Goal: Task Accomplishment & Management: Use online tool/utility

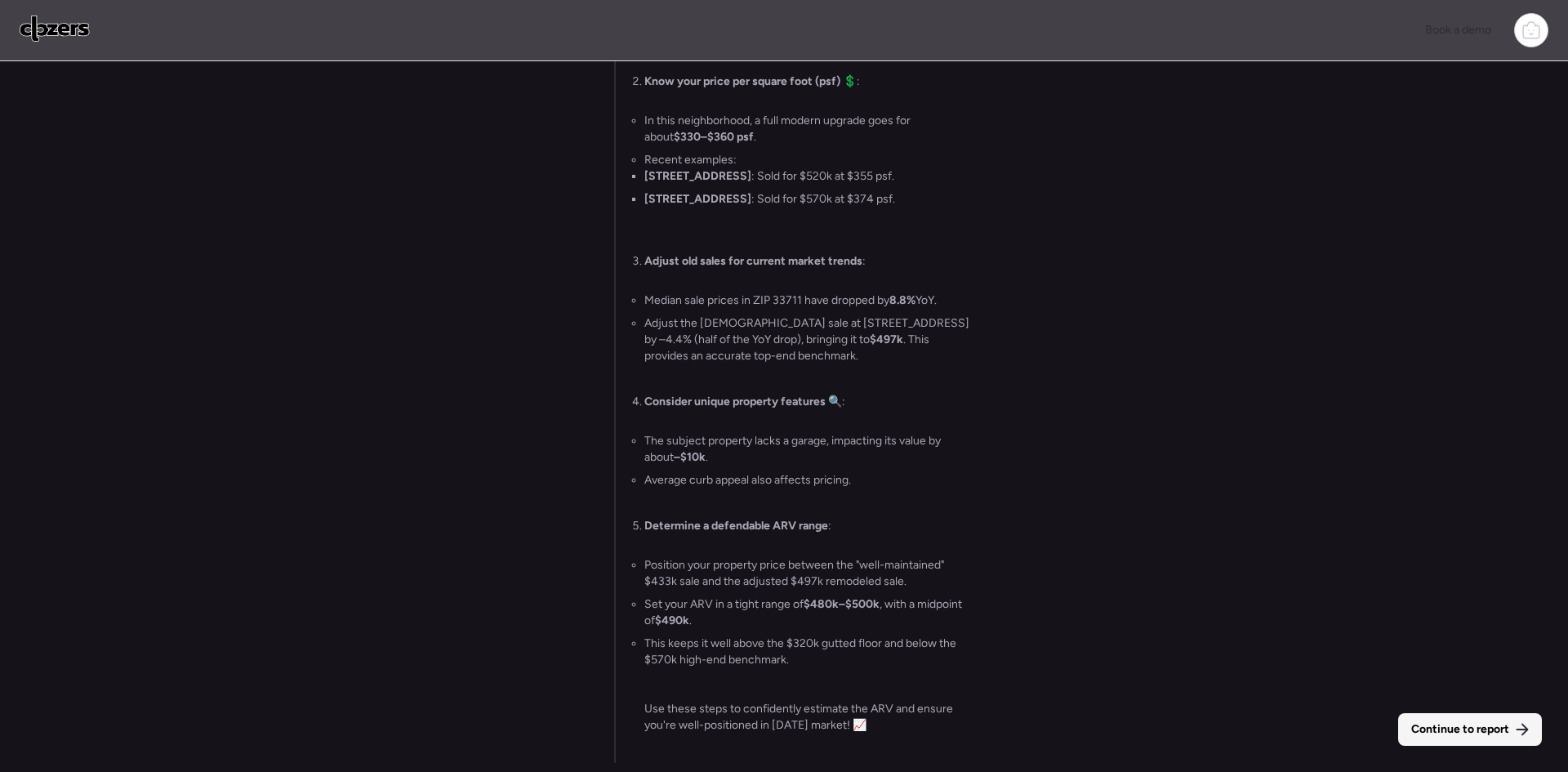
click at [1487, 733] on span "Continue to report" at bounding box center [1461, 729] width 98 height 17
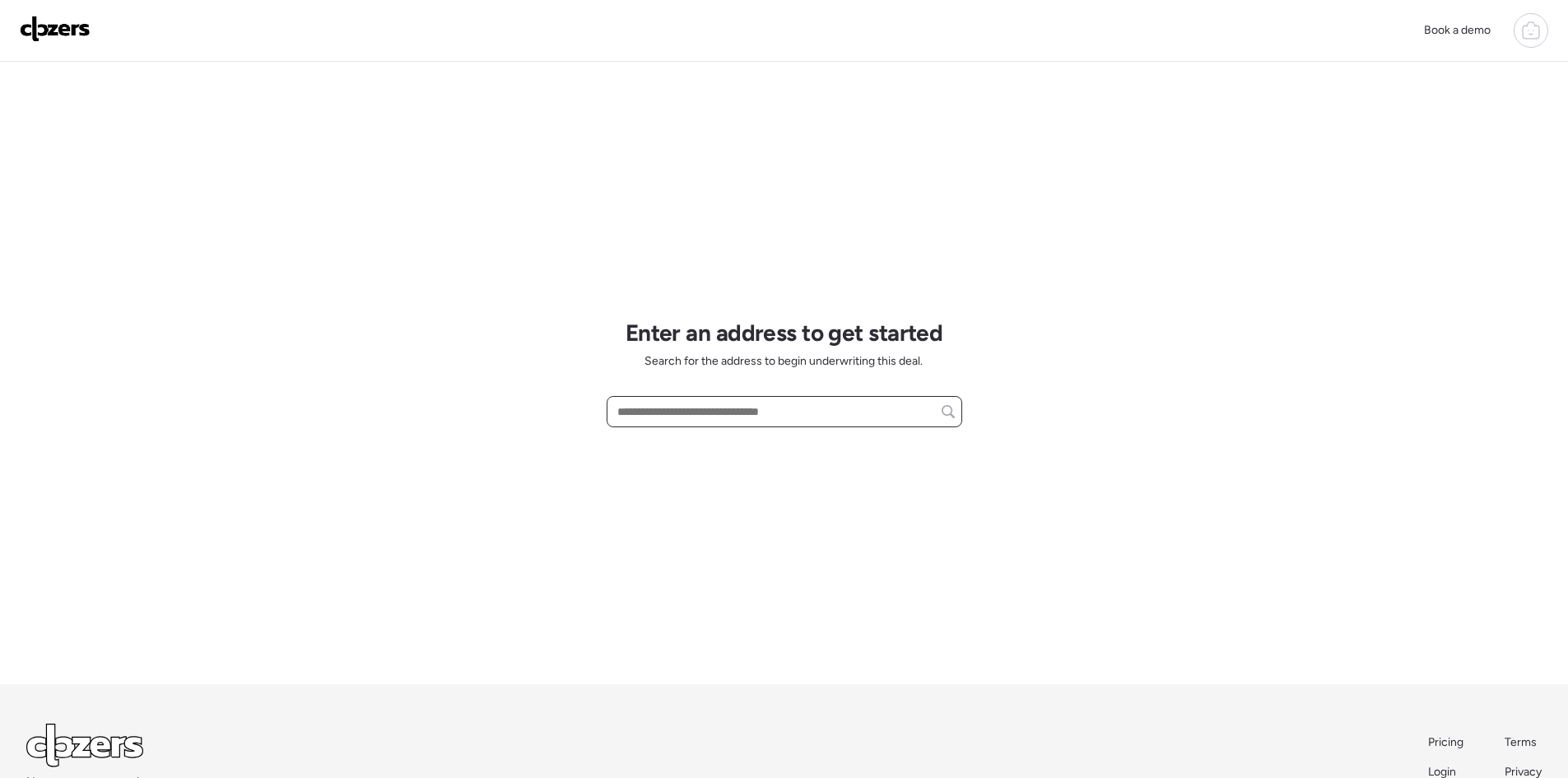
click at [728, 408] on input "text" at bounding box center [784, 411] width 340 height 23
click at [775, 419] on input "text" at bounding box center [784, 411] width 340 height 23
drag, startPoint x: 770, startPoint y: 414, endPoint x: 712, endPoint y: 410, distance: 58.1
click at [712, 410] on input "text" at bounding box center [784, 411] width 340 height 23
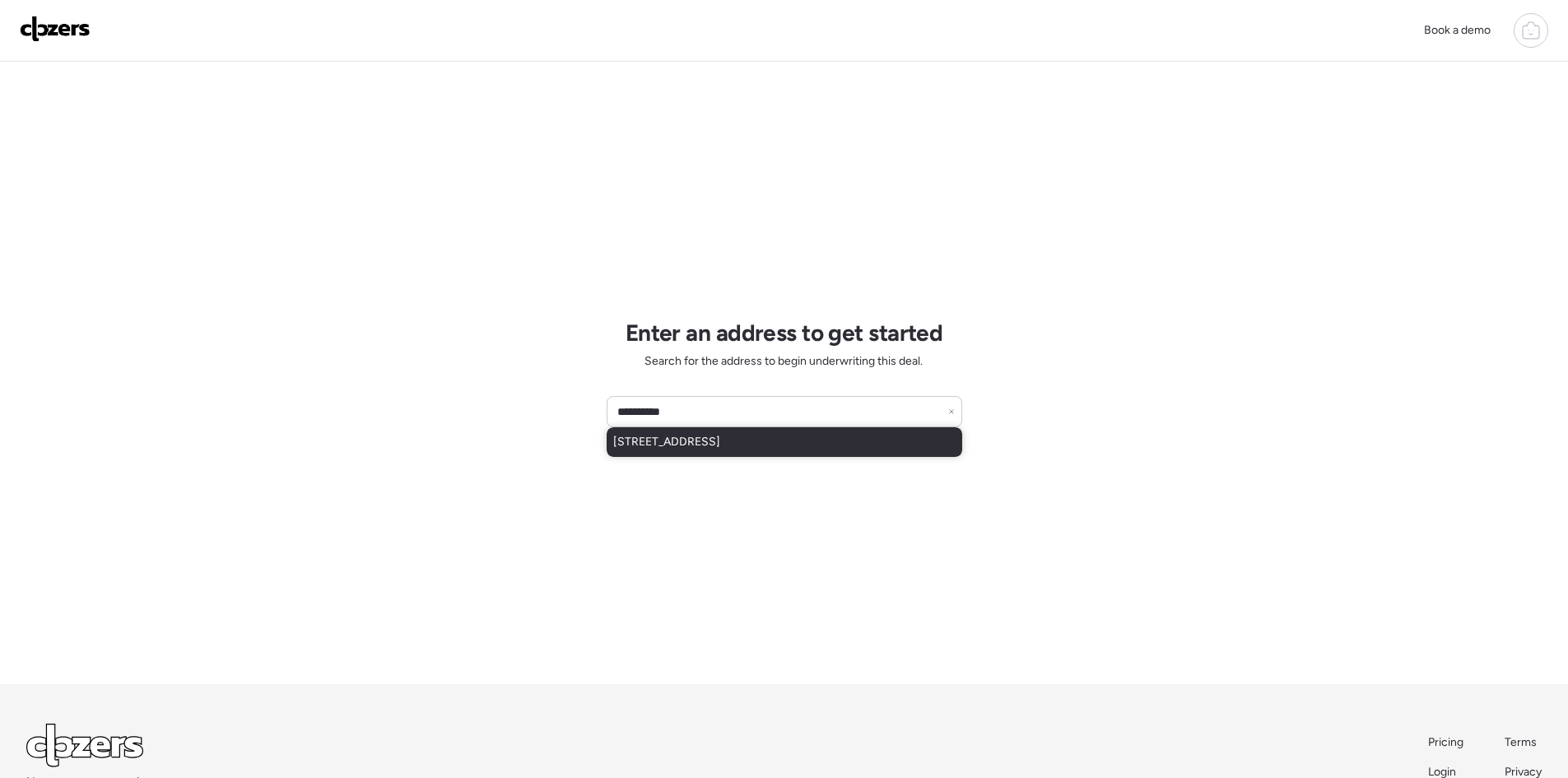
click at [707, 434] on span "4730 Shore Acres Blvd NE, Saint Petersburg, FL, 33703" at bounding box center [666, 442] width 107 height 17
type input "**********"
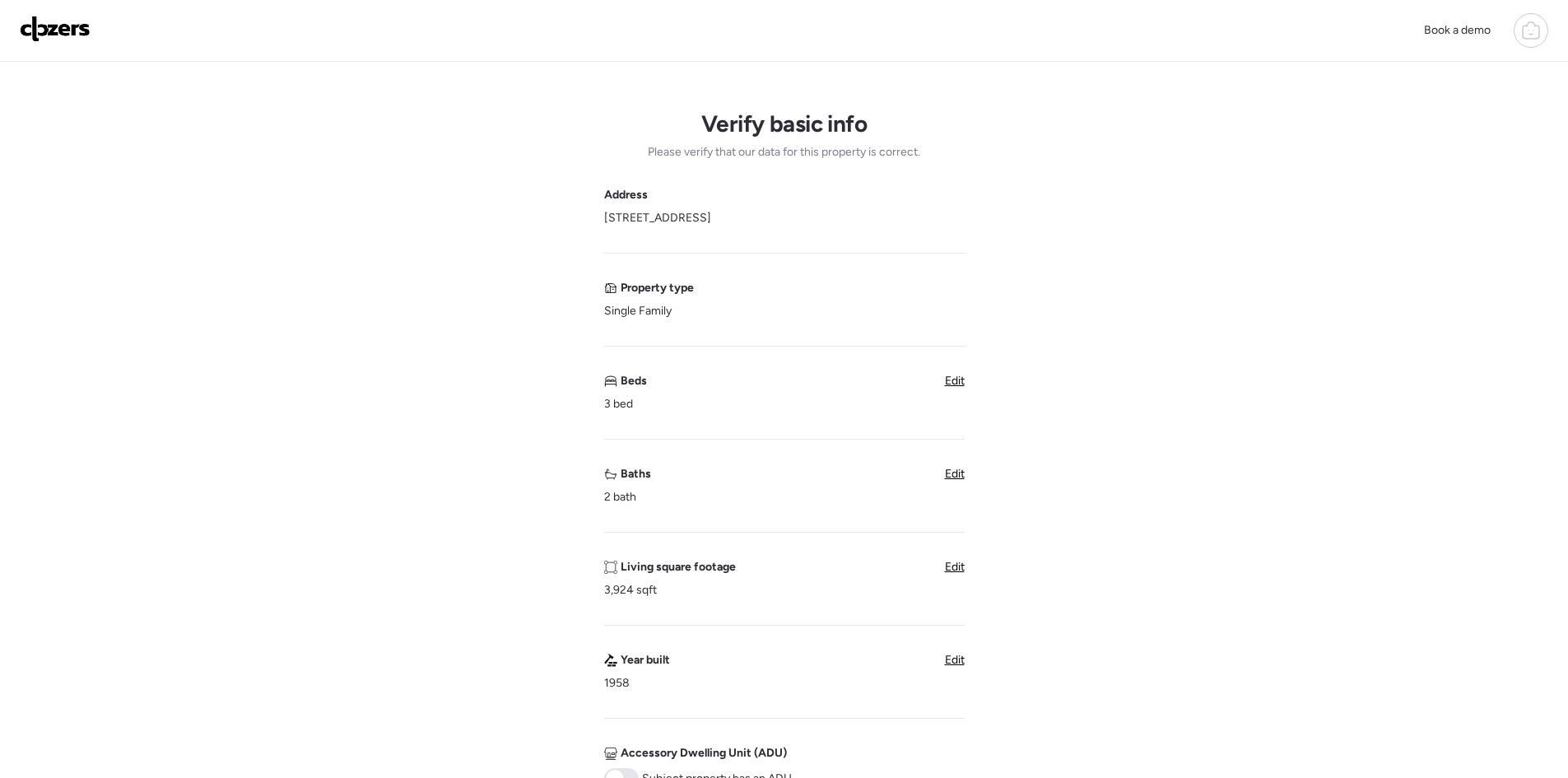
drag, startPoint x: 886, startPoint y: 216, endPoint x: 591, endPoint y: 224, distance: 295.1
click at [591, 224] on div "Verify basic info Please verify that our data for this property is correct. Add…" at bounding box center [784, 655] width 1542 height 1188
copy span "4730 Shore Acres Blvd Ne, Saint Petersburg, FL 33703"
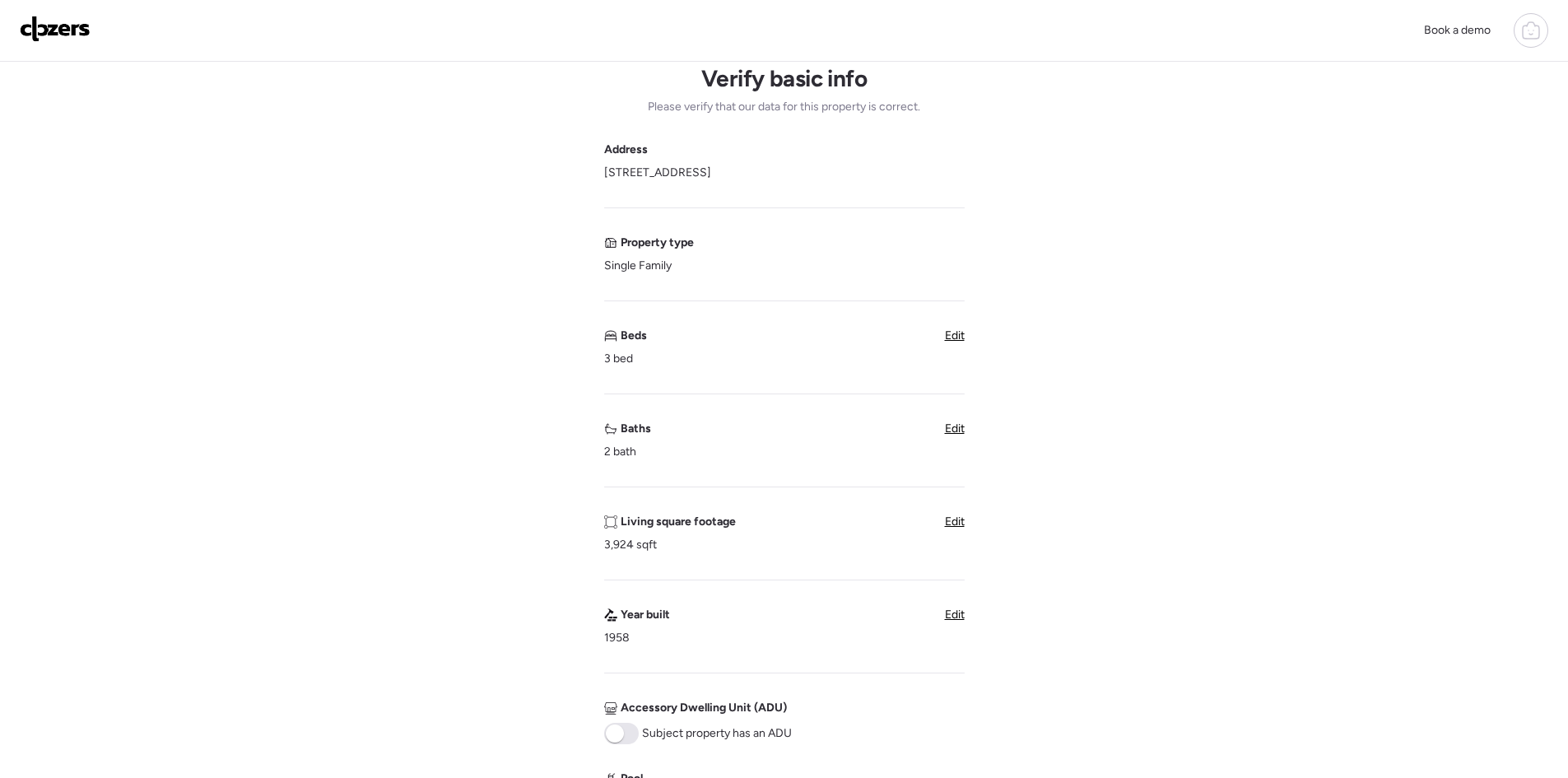
scroll to position [109, 0]
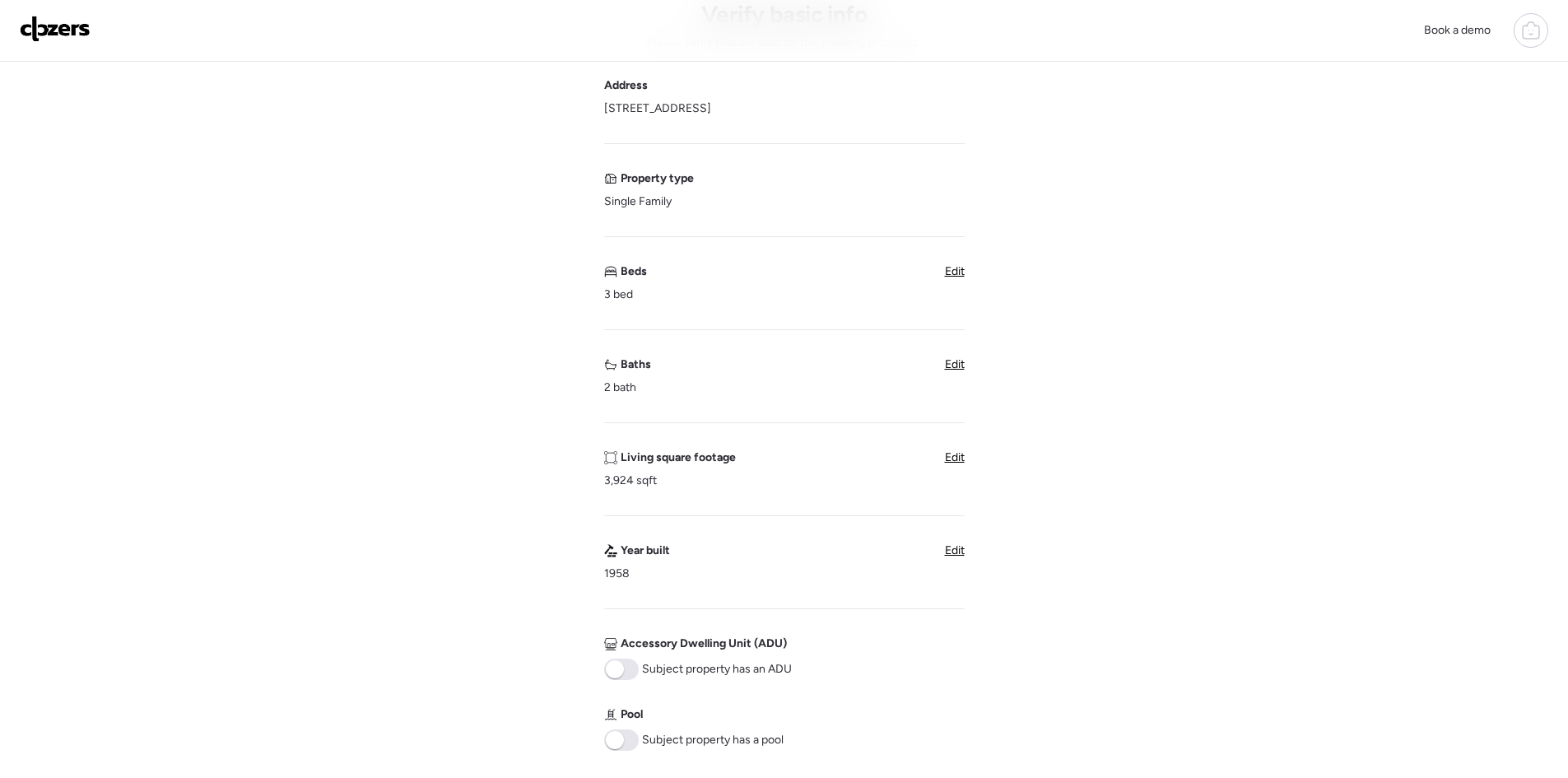
click at [951, 460] on span "Edit" at bounding box center [954, 457] width 20 height 14
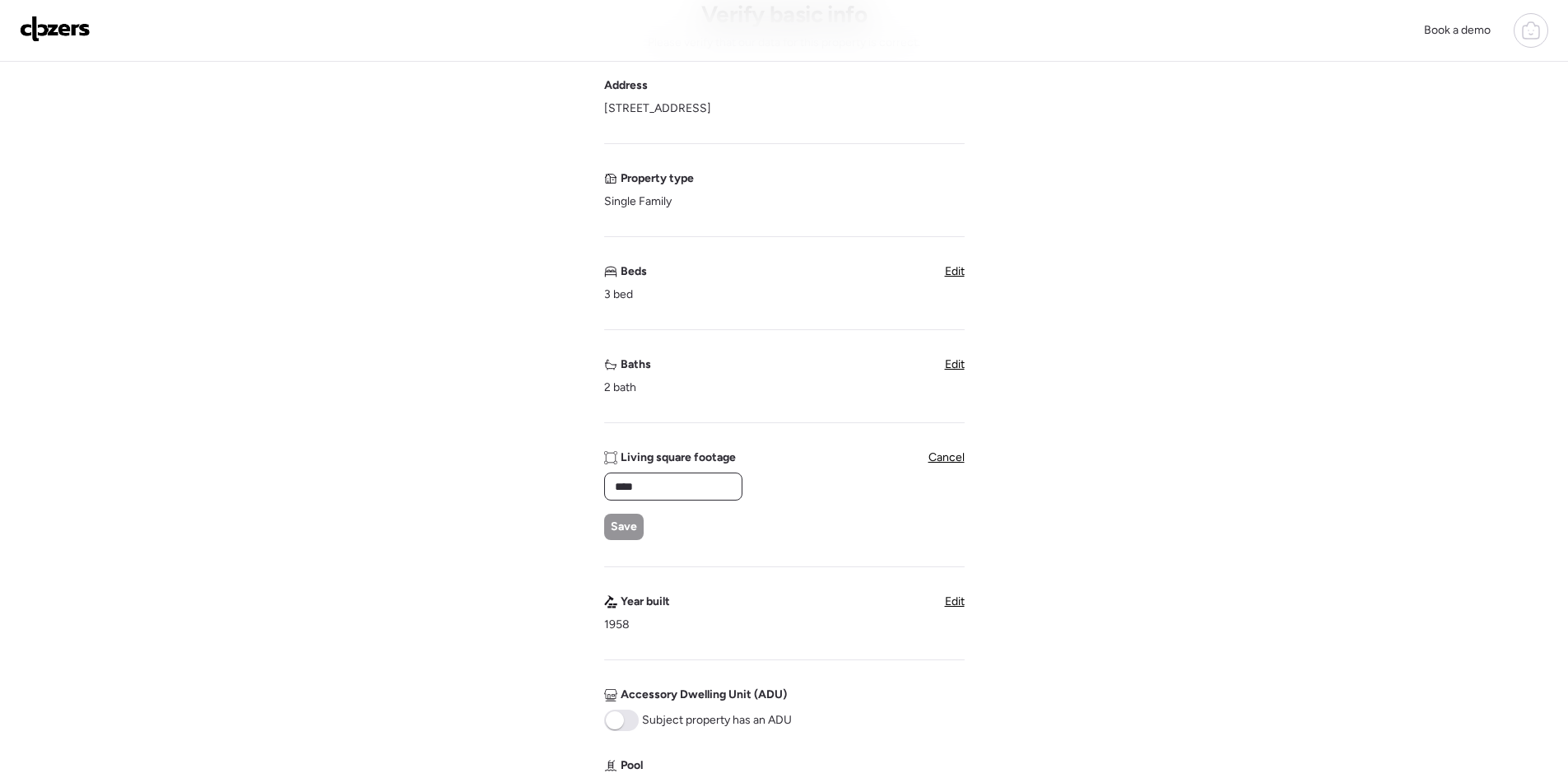
drag, startPoint x: 671, startPoint y: 490, endPoint x: 568, endPoint y: 489, distance: 103.0
click at [568, 489] on div "Verify basic info Please verify that our data for this property is correct. Add…" at bounding box center [784, 571] width 1542 height 1238
type input "****"
click at [625, 525] on span "Save" at bounding box center [624, 527] width 26 height 17
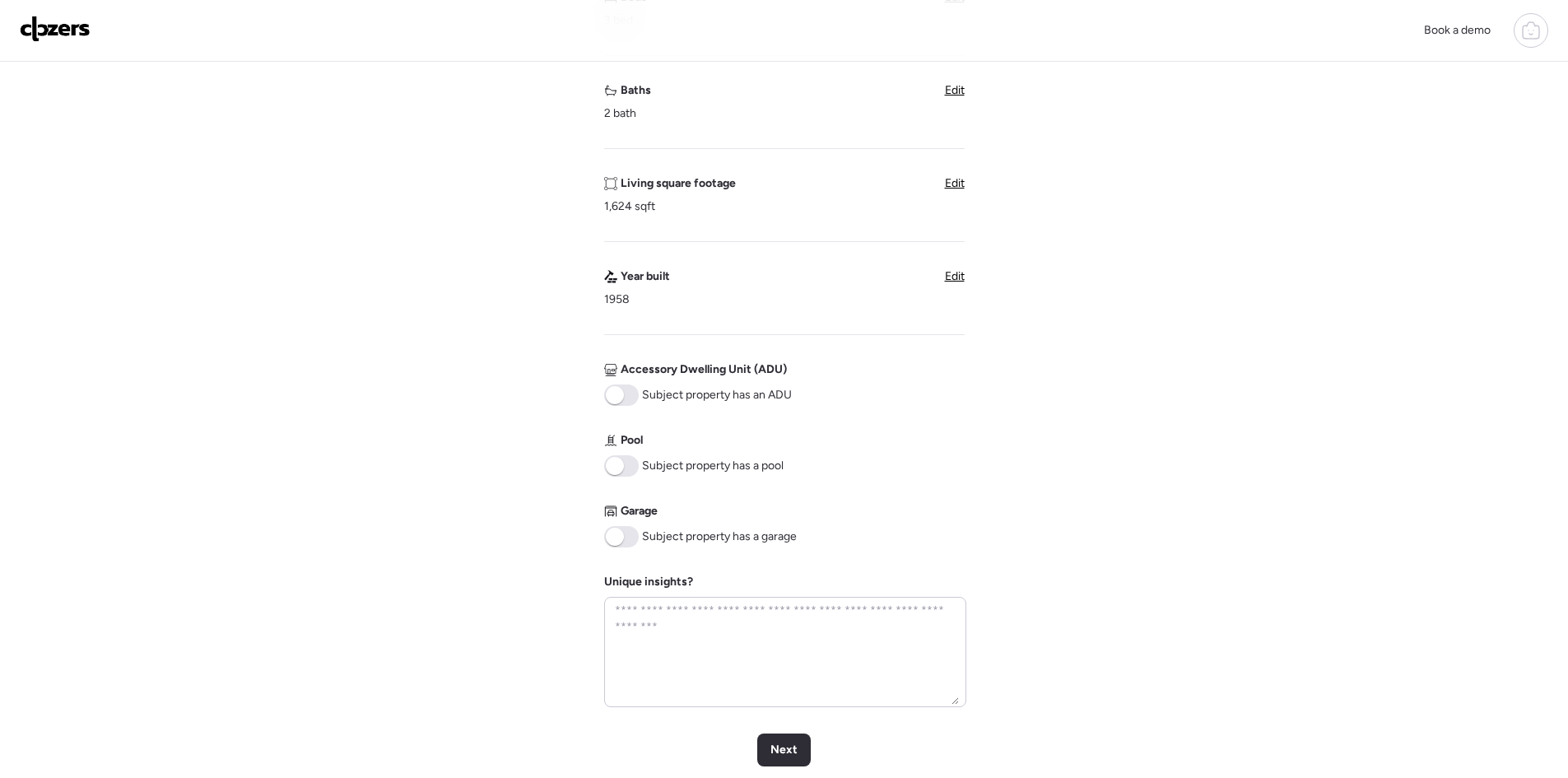
scroll to position [438, 0]
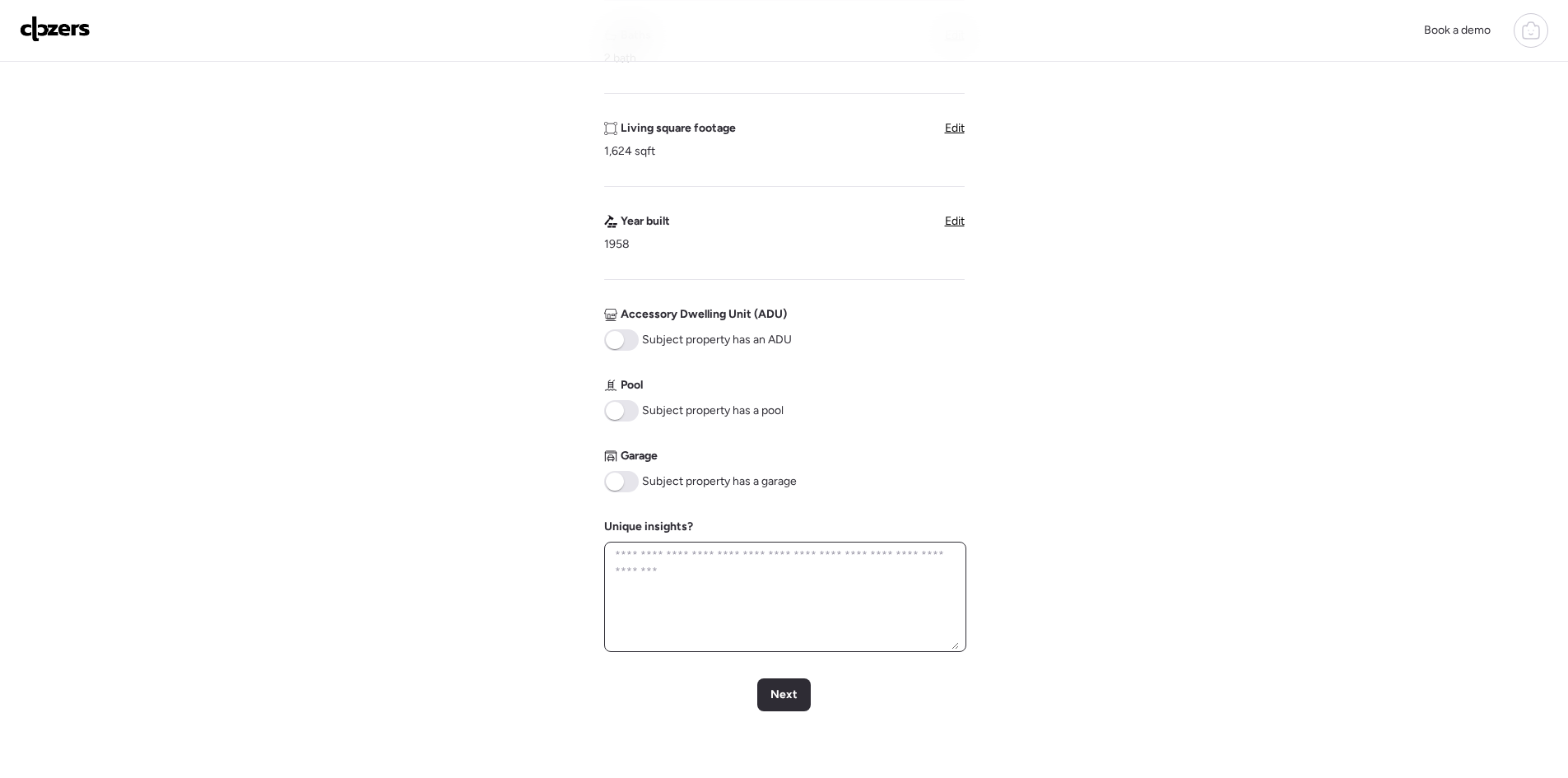
click at [734, 565] on textarea at bounding box center [785, 596] width 347 height 105
type textarea "********"
click at [775, 683] on div "Next" at bounding box center [784, 694] width 53 height 33
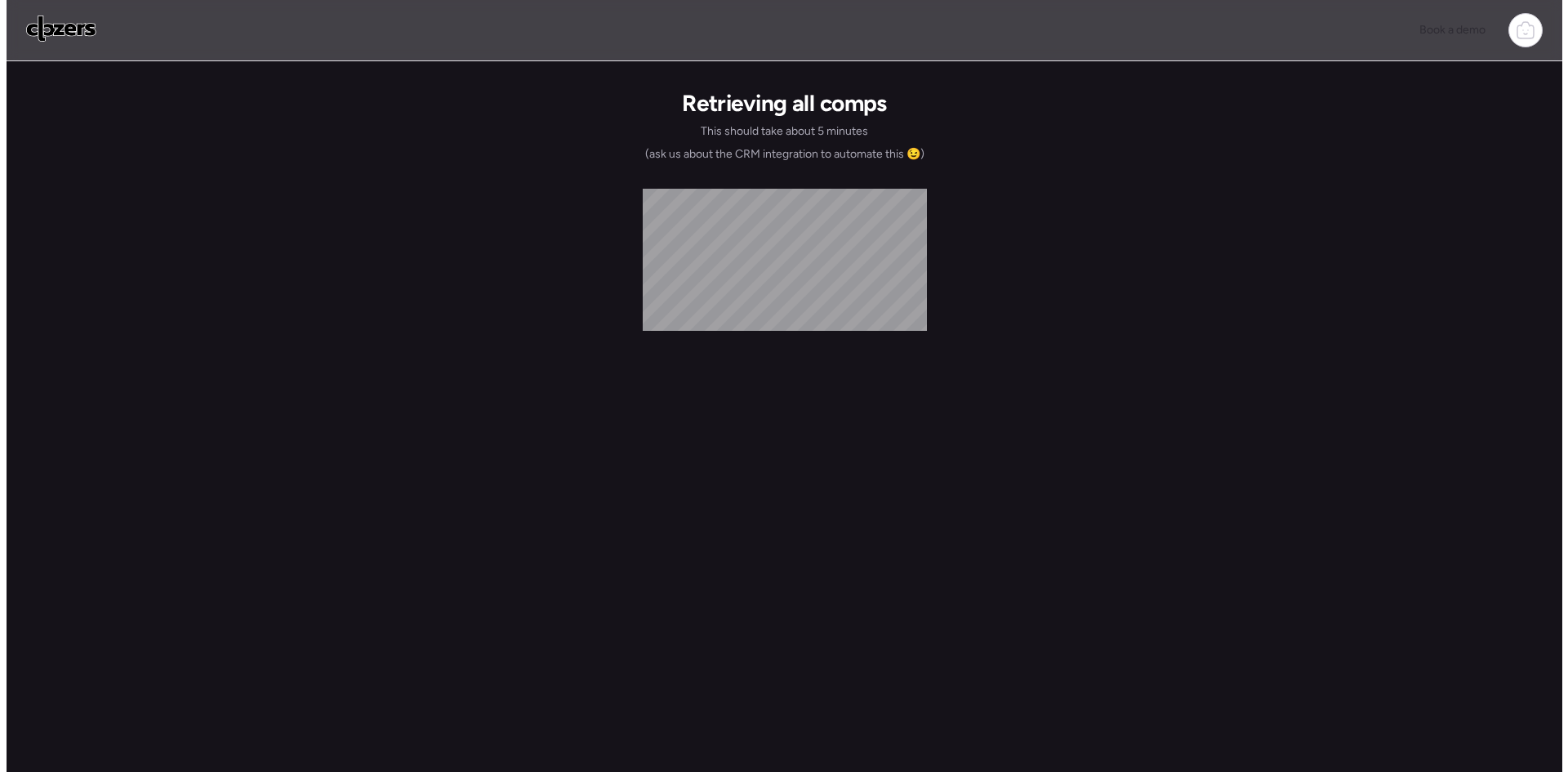
scroll to position [0, 0]
